Goal: Task Accomplishment & Management: Complete application form

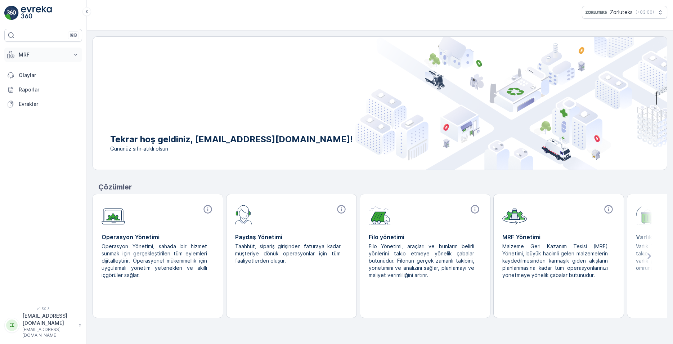
click at [21, 54] on p "MRF" at bounding box center [43, 54] width 49 height 7
click at [23, 77] on p "Gelen" at bounding box center [25, 76] width 14 height 7
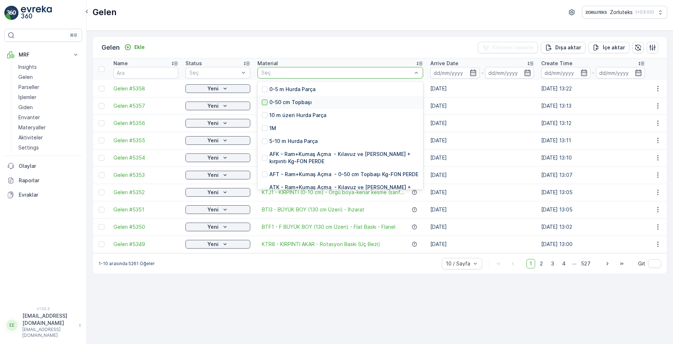
click at [265, 103] on div at bounding box center [265, 102] width 6 height 6
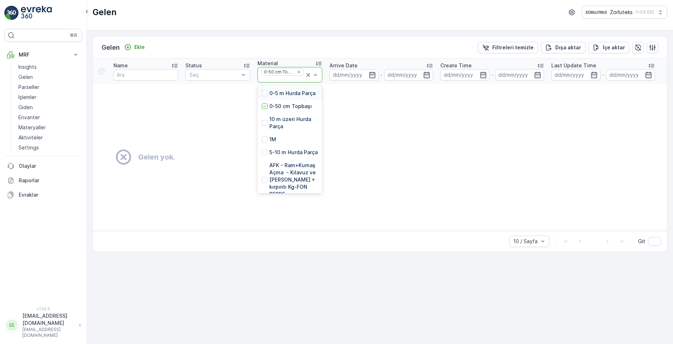
click at [358, 117] on td "Gelen yok." at bounding box center [484, 157] width 782 height 147
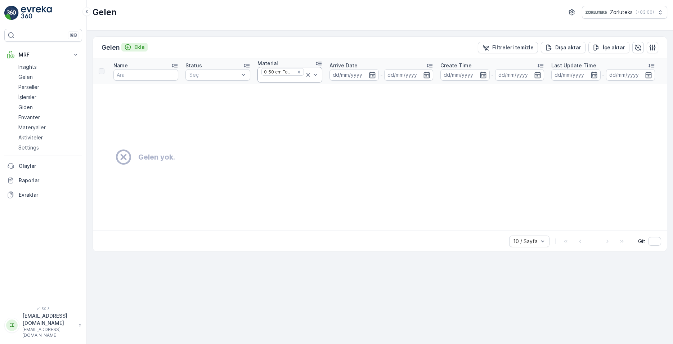
click at [139, 48] on p "Ekle" at bounding box center [139, 47] width 10 height 7
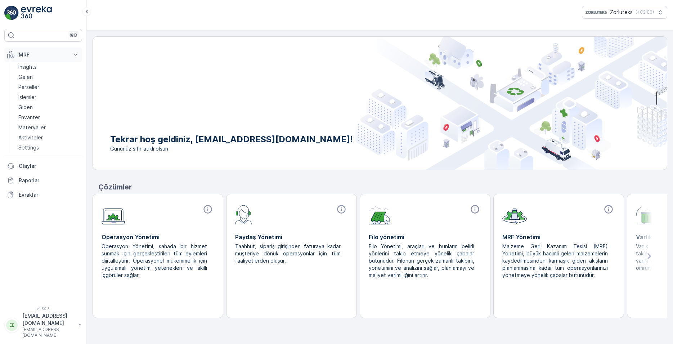
click at [26, 53] on p "MRF" at bounding box center [43, 54] width 49 height 7
click at [29, 54] on p "MRF" at bounding box center [43, 54] width 49 height 7
click at [33, 78] on link "Gelen" at bounding box center [48, 77] width 67 height 10
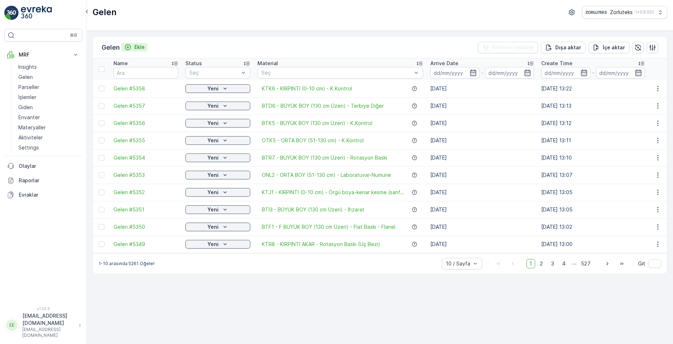
click at [140, 46] on p "Ekle" at bounding box center [139, 47] width 10 height 7
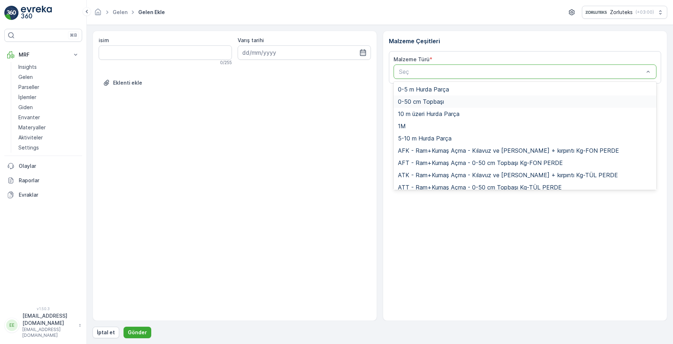
click at [424, 102] on span "0-50 cm Topbaşı" at bounding box center [421, 101] width 46 height 6
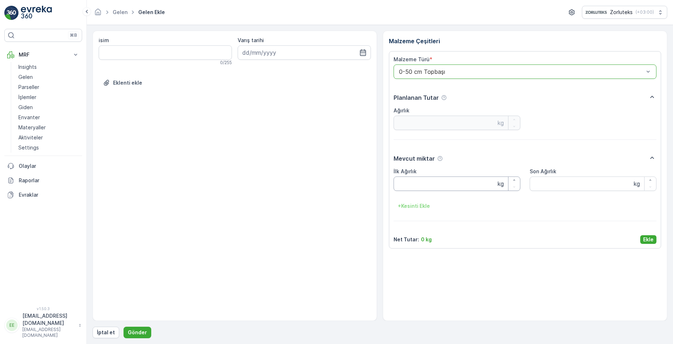
click at [435, 188] on Ağırlık "İlk Ağırlık" at bounding box center [457, 183] width 127 height 14
type Ağırlık "15"
click at [649, 239] on p "Ekle" at bounding box center [648, 239] width 10 height 7
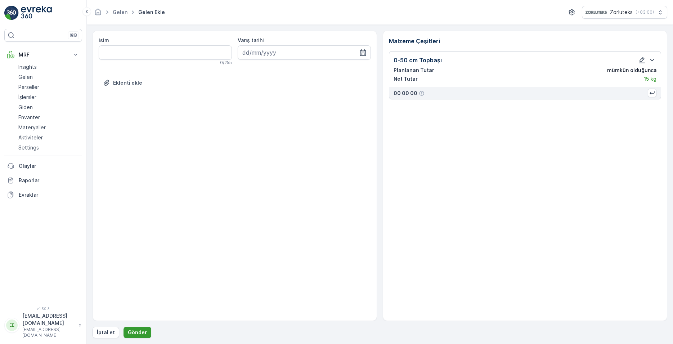
click at [136, 331] on p "Gönder" at bounding box center [137, 332] width 19 height 7
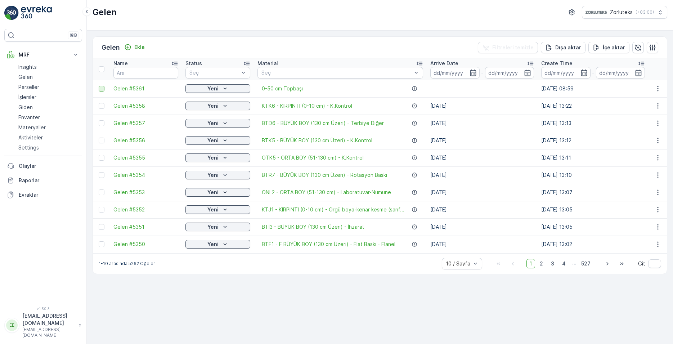
click at [102, 89] on div at bounding box center [102, 89] width 6 height 6
click at [99, 86] on input "checkbox" at bounding box center [99, 86] width 0 height 0
click at [604, 46] on p "QR'ı yazdır" at bounding box center [604, 47] width 27 height 7
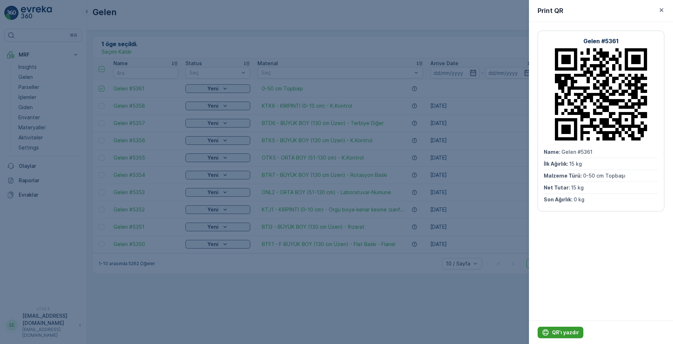
click at [564, 332] on p "QR'ı yazdır" at bounding box center [565, 332] width 27 height 7
click at [578, 332] on button "QR'ı yazdır" at bounding box center [561, 333] width 46 height 12
click at [573, 280] on div "Gelen #5361 Name : Gelen #5361 İlk Ağırlık : 15 kg Malzeme Türü : 0-50 cm Topba…" at bounding box center [601, 171] width 144 height 299
click at [564, 332] on p "QR'ı yazdır" at bounding box center [565, 332] width 27 height 7
click at [572, 333] on p "QR'ı yazdır" at bounding box center [565, 332] width 27 height 7
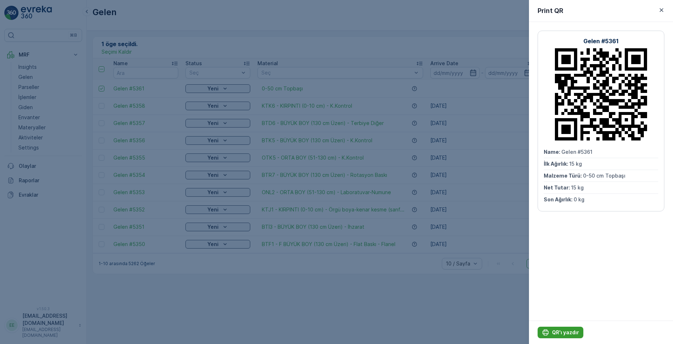
click at [569, 332] on p "QR'ı yazdır" at bounding box center [565, 332] width 27 height 7
click at [561, 333] on p "QR'ı yazdır" at bounding box center [565, 332] width 27 height 7
click at [563, 333] on p "QR'ı yazdır" at bounding box center [565, 332] width 27 height 7
click at [564, 332] on p "QR'ı yazdır" at bounding box center [565, 332] width 27 height 7
click at [562, 330] on p "QR'ı yazdır" at bounding box center [565, 332] width 27 height 7
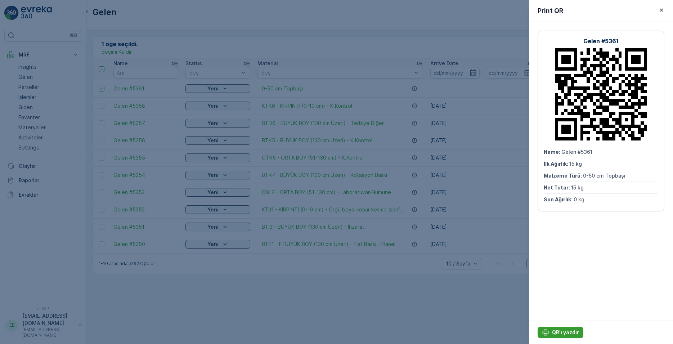
click at [548, 330] on icon "QR'ı yazdır" at bounding box center [545, 332] width 7 height 7
click at [594, 272] on div "Gelen #5361 Name : Gelen #5361 İlk Ağırlık : 15 kg Malzeme Türü : 0-50 cm Topba…" at bounding box center [601, 171] width 144 height 299
click at [566, 333] on p "QR'ı yazdır" at bounding box center [565, 332] width 27 height 7
click at [552, 332] on p "QR'ı yazdır" at bounding box center [565, 332] width 27 height 7
click at [556, 330] on p "QR'ı yazdır" at bounding box center [565, 332] width 27 height 7
